Goal: Find specific page/section: Find specific page/section

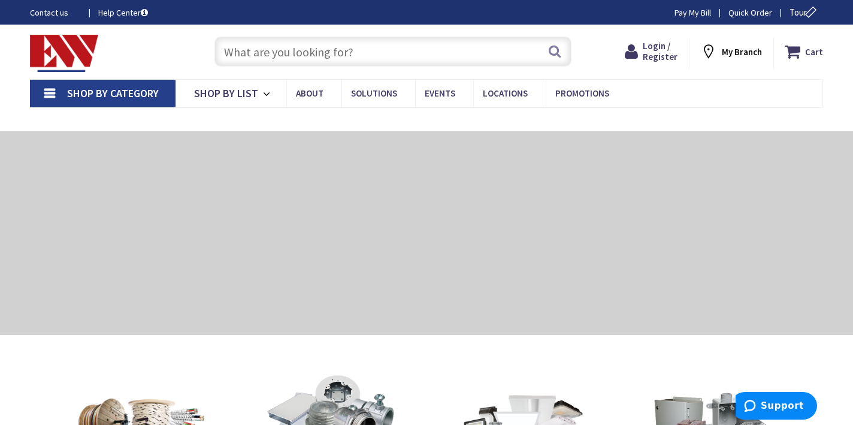
click at [431, 52] on input "text" at bounding box center [392, 52] width 357 height 30
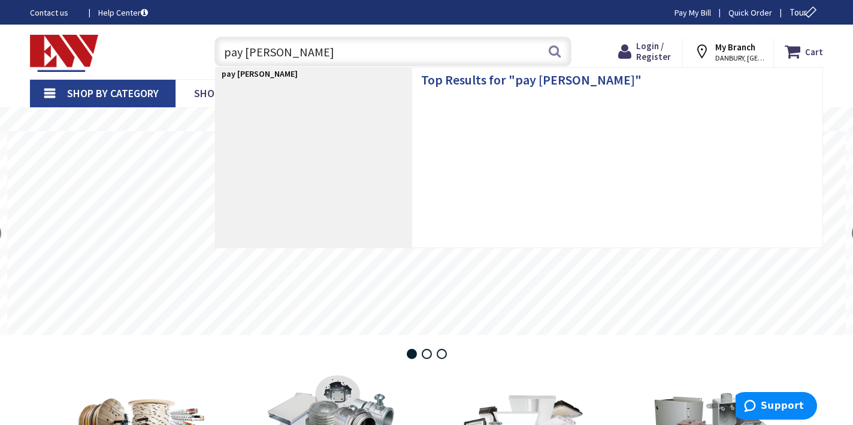
type input "pay bill"
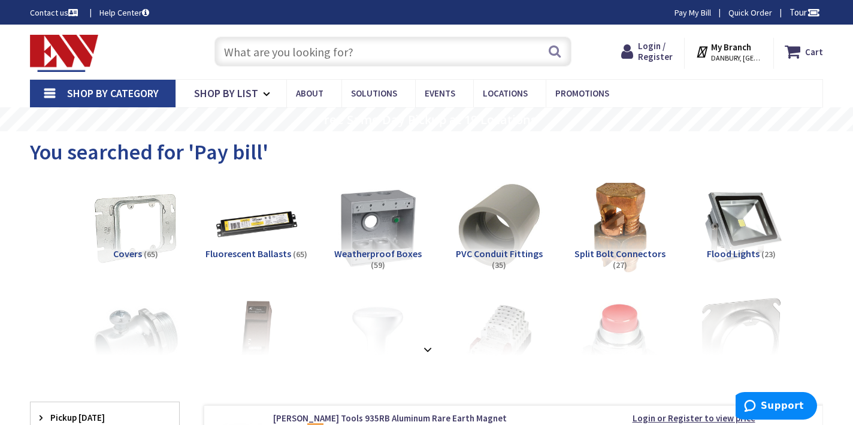
click at [733, 49] on strong "My Branch" at bounding box center [731, 46] width 40 height 11
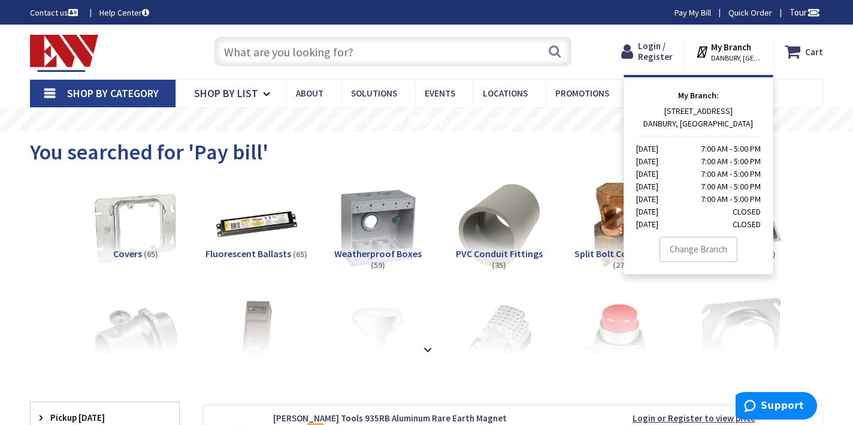
click at [474, 171] on div "You searched for 'Pay bill'" at bounding box center [426, 153] width 793 height 45
